Goal: Task Accomplishment & Management: Use online tool/utility

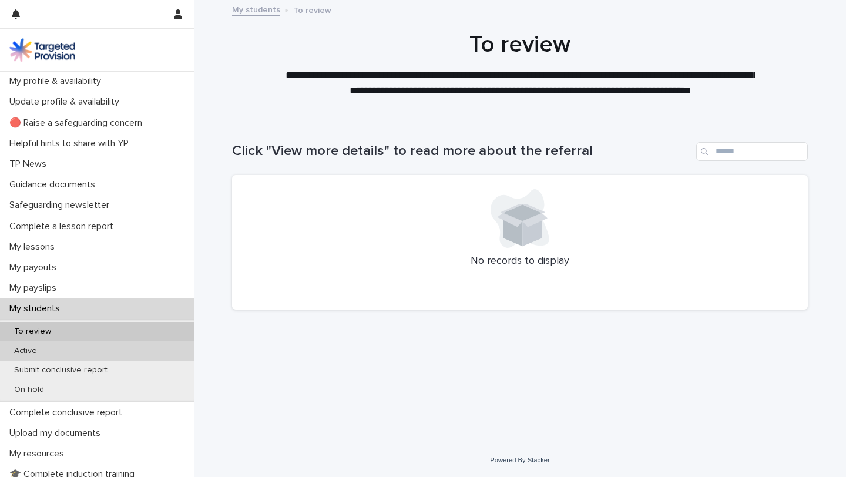
click at [33, 345] on div "Active" at bounding box center [97, 350] width 194 height 19
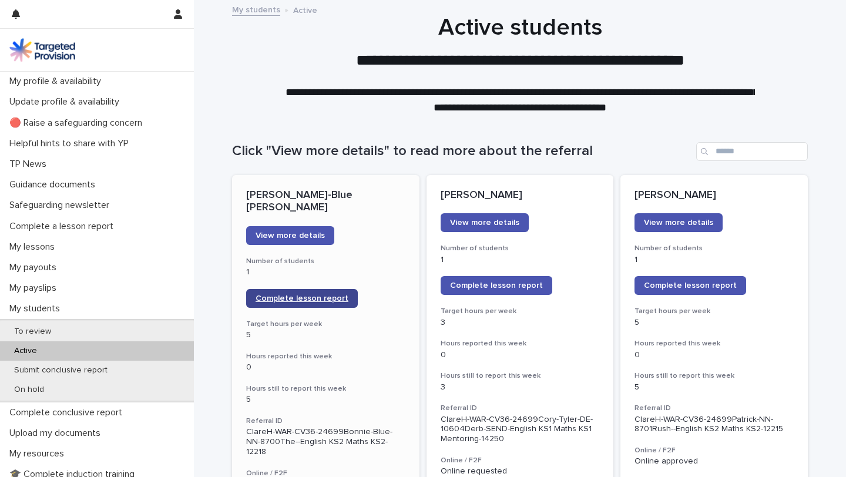
click at [304, 294] on span "Complete lesson report" at bounding box center [301, 298] width 93 height 8
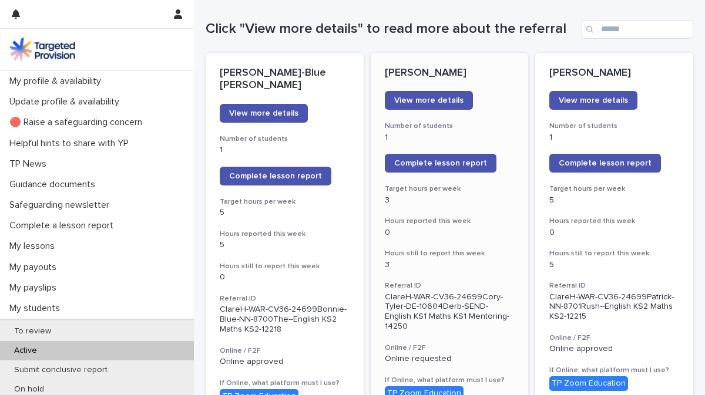
scroll to position [127, 0]
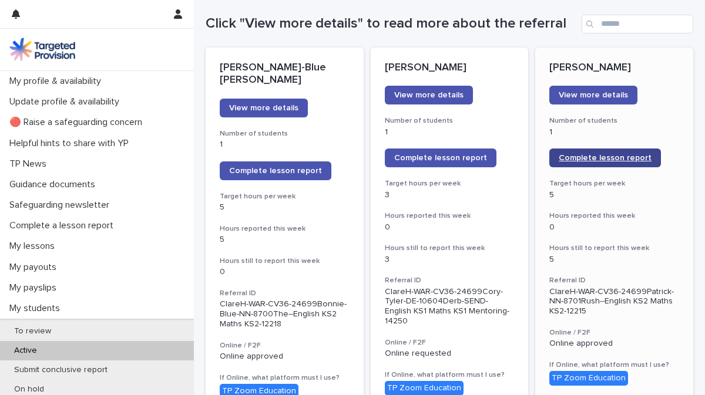
click at [635, 153] on link "Complete lesson report" at bounding box center [605, 158] width 112 height 19
